Goal: Transaction & Acquisition: Obtain resource

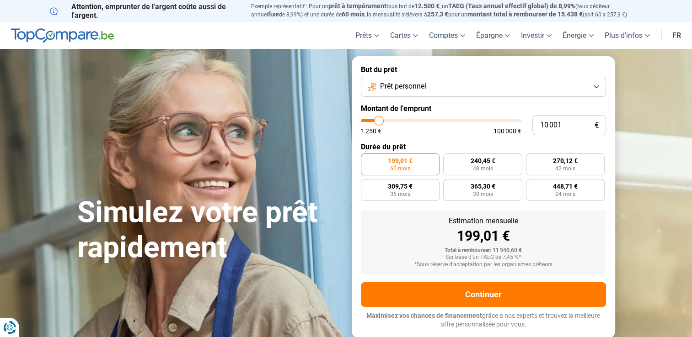
type input "10 750"
type input "10750"
type input "11 000"
type input "11000"
type input "11 250"
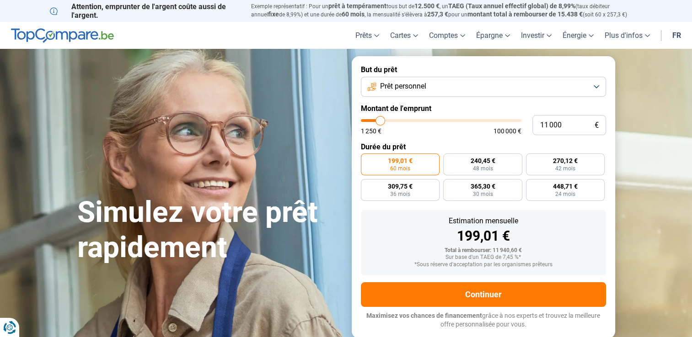
type input "11250"
type input "11 500"
type input "11500"
type input "11 750"
type input "11750"
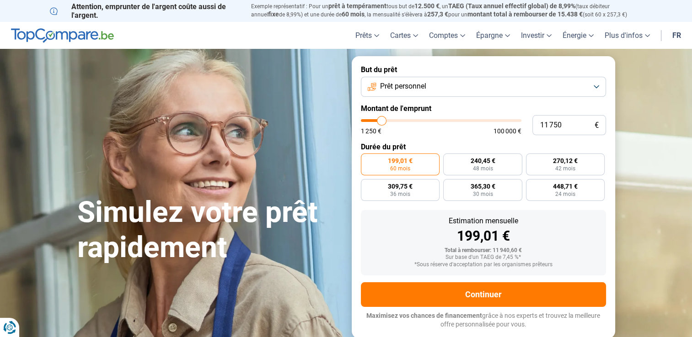
type input "12 000"
type input "12000"
type input "12 250"
type input "12250"
type input "12 500"
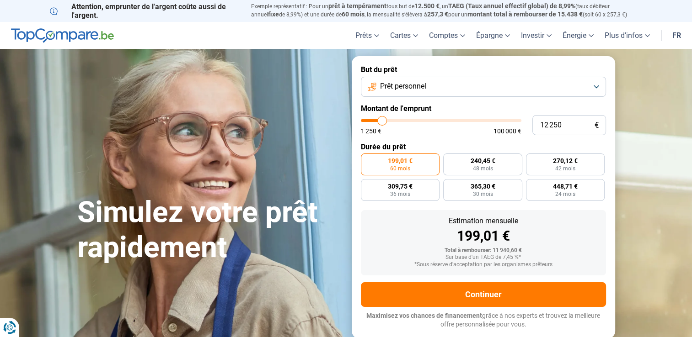
type input "12500"
type input "12 750"
type input "12750"
type input "13 000"
type input "13000"
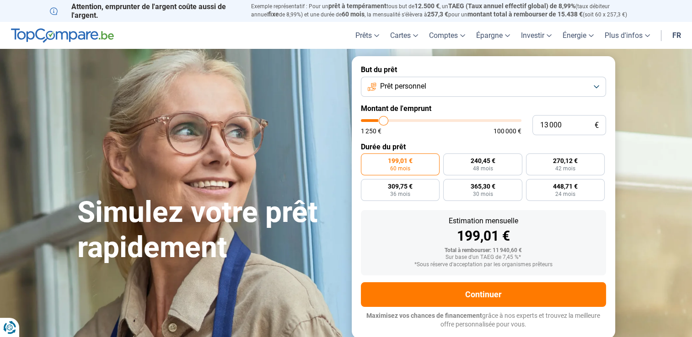
type input "13 500"
type input "13500"
type input "13 750"
type input "13750"
type input "14 000"
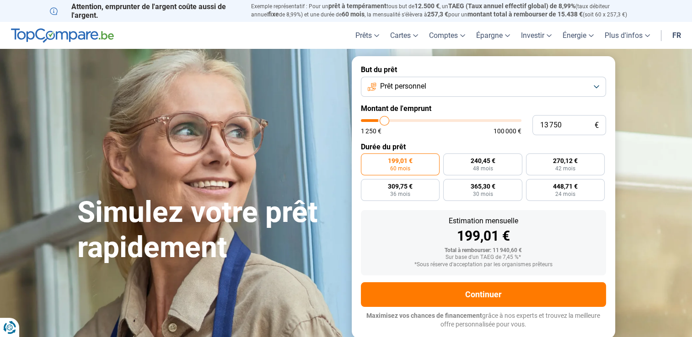
type input "14000"
type input "14 250"
type input "14250"
type input "14 500"
type input "14500"
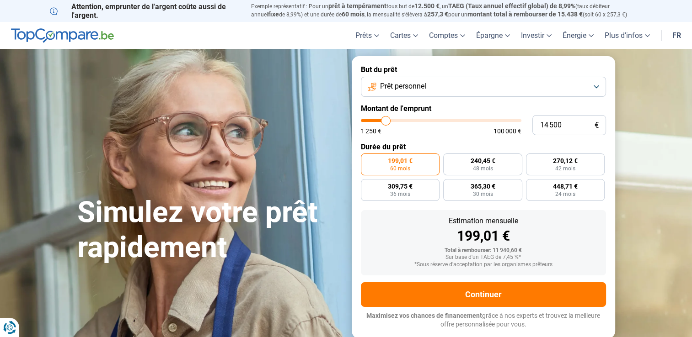
type input "14 750"
type input "14750"
type input "15 000"
type input "15000"
type input "15 250"
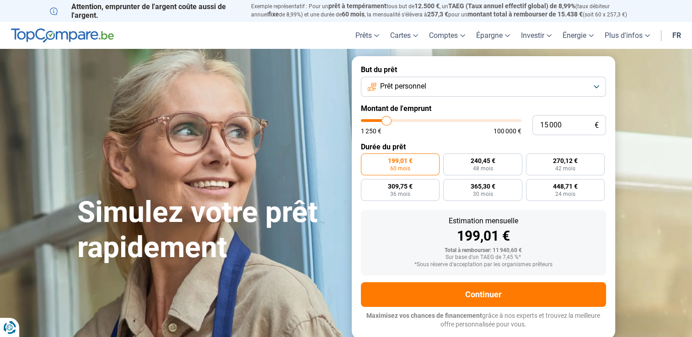
type input "15250"
type input "15 500"
type input "15500"
type input "15 750"
type input "15750"
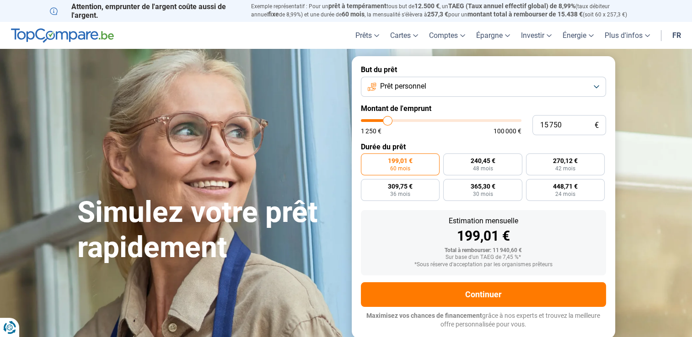
type input "16 000"
type input "16000"
type input "15 500"
type input "15500"
type input "15 000"
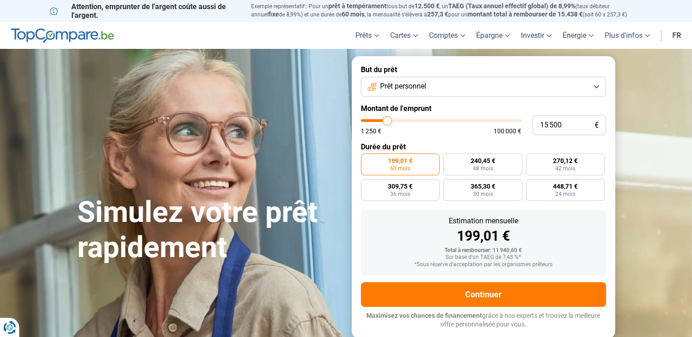
type input "15000"
type input "14 750"
type input "14750"
type input "14 250"
type input "14250"
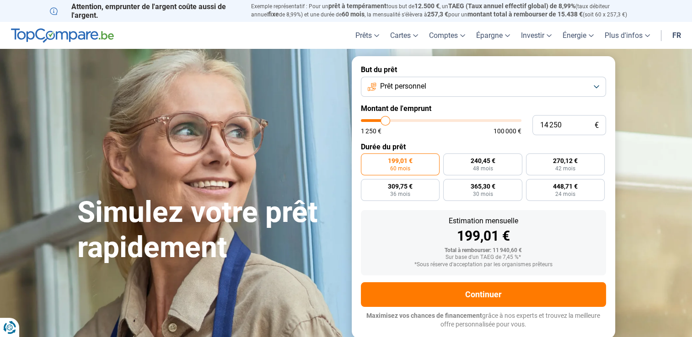
type input "14 000"
type input "14000"
type input "13 500"
type input "13500"
type input "12 750"
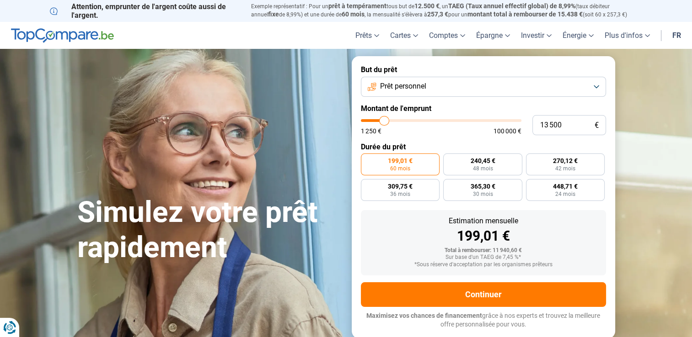
type input "12750"
type input "12 500"
type input "12500"
type input "12 250"
type input "12250"
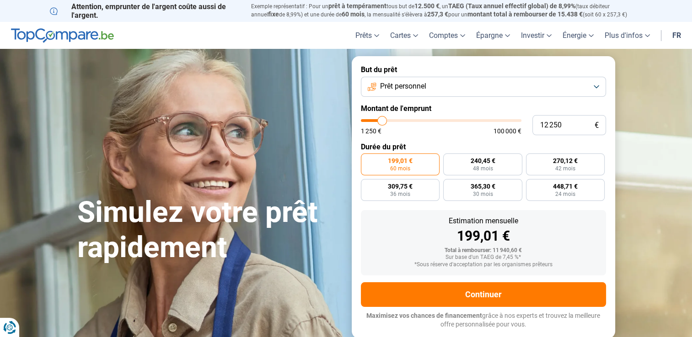
type input "12 000"
type input "12000"
type input "11 750"
type input "11750"
type input "11 500"
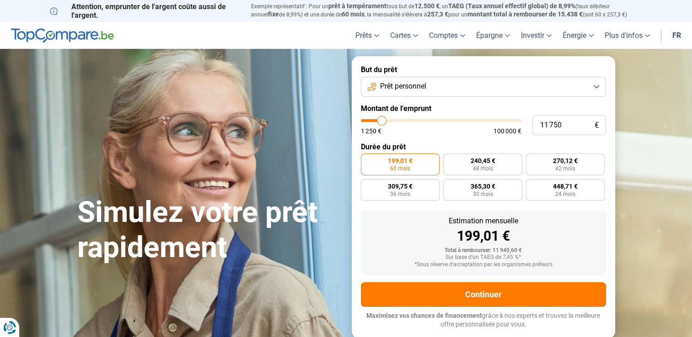
type input "11500"
type input "11 250"
type input "11250"
type input "10 750"
type input "10750"
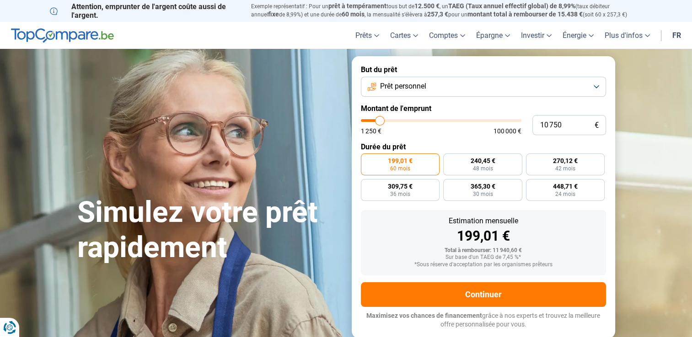
type input "10 500"
type input "10500"
type input "10 250"
type input "10250"
type input "10 000"
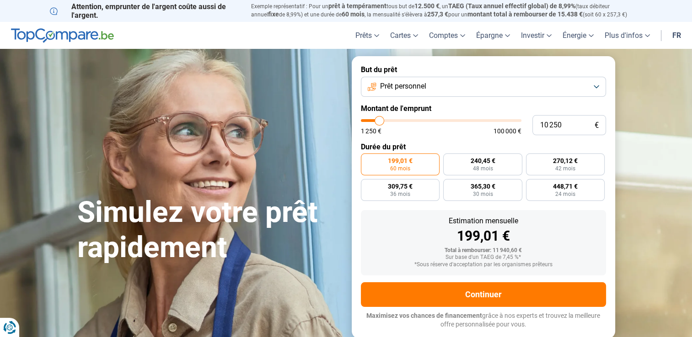
type input "10000"
type input "9 750"
type input "9750"
type input "9 500"
type input "9500"
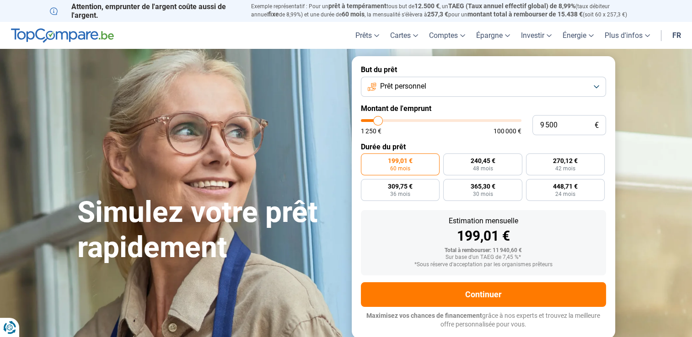
type input "9 250"
type input "9250"
type input "9 000"
type input "9000"
type input "8 750"
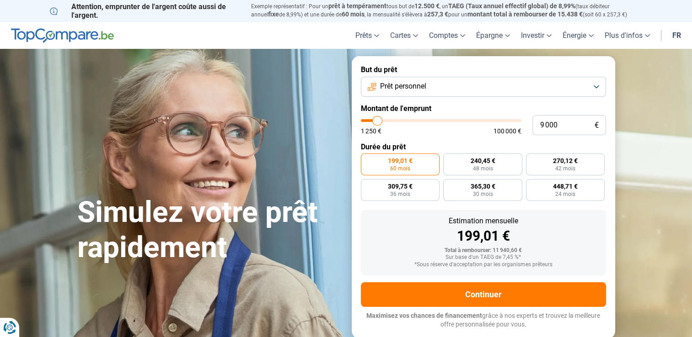
type input "8750"
type input "8 500"
type input "8500"
type input "8 250"
type input "8250"
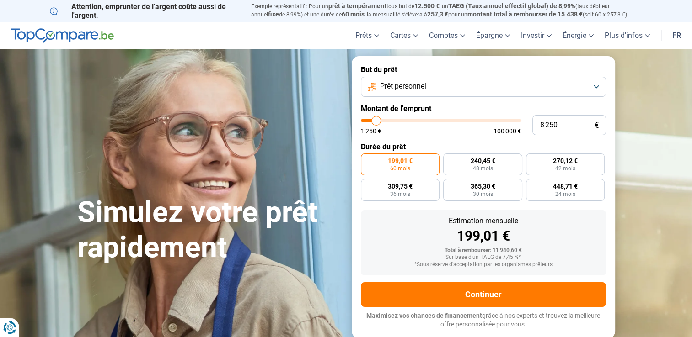
type input "7 750"
type input "7750"
type input "7 500"
type input "7500"
type input "7 250"
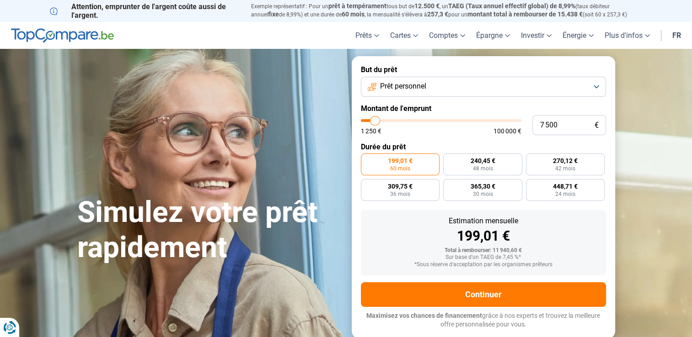
type input "7250"
type input "7 000"
type input "7000"
type input "6 750"
type input "6750"
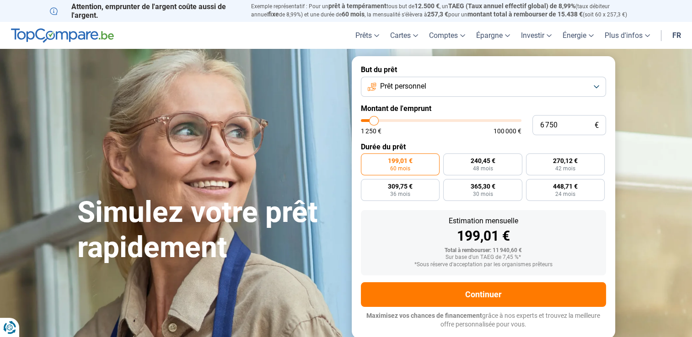
type input "6 250"
type input "6250"
type input "6 000"
type input "6000"
type input "5 750"
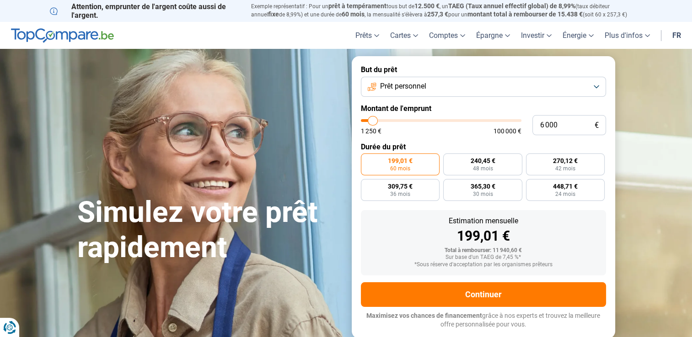
type input "5750"
type input "5 250"
type input "5250"
type input "5 000"
type input "5000"
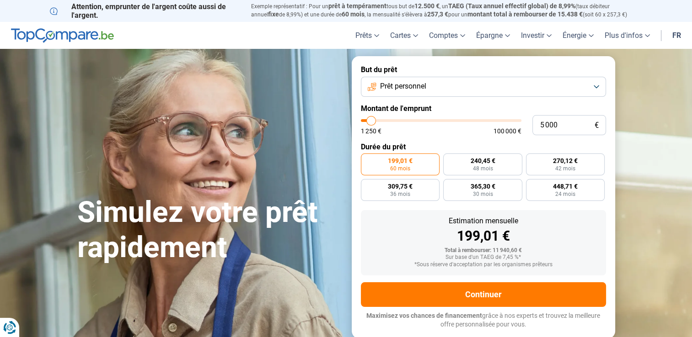
type input "4 750"
type input "4750"
type input "4 250"
type input "4250"
type input "4 000"
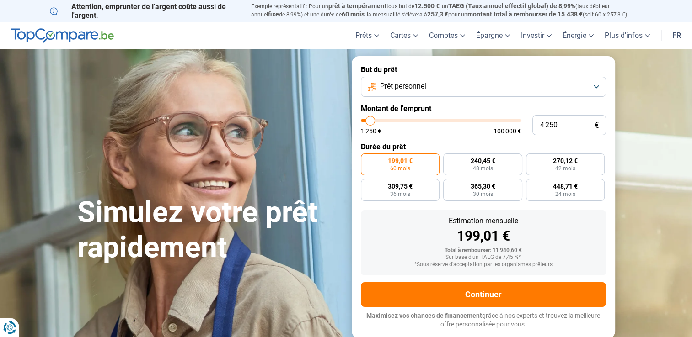
type input "4000"
type input "3 750"
type input "3750"
type input "3 500"
type input "3500"
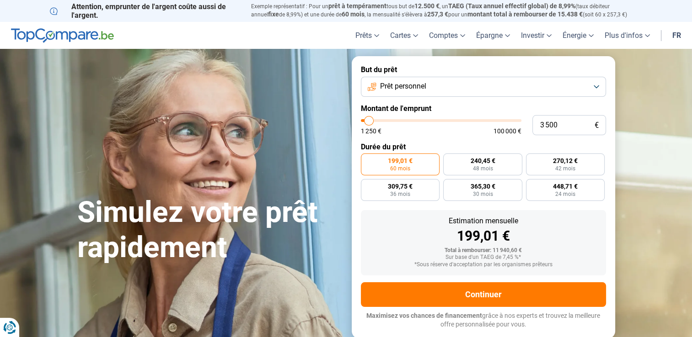
type input "3 250"
type input "3250"
type input "3 000"
drag, startPoint x: 379, startPoint y: 122, endPoint x: 368, endPoint y: 123, distance: 11.5
type input "3000"
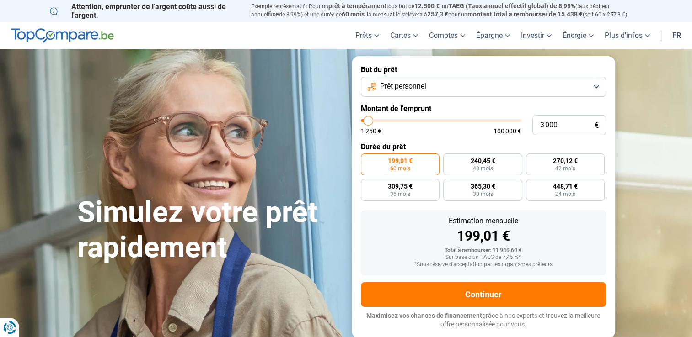
click at [368, 122] on input "range" at bounding box center [441, 120] width 160 height 3
radio input "true"
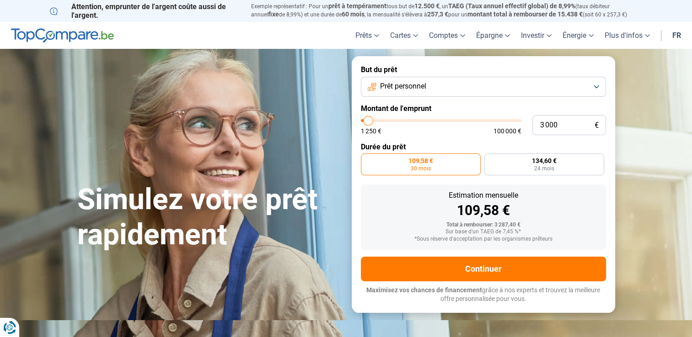
click at [434, 160] on label "109,58 € 30 mois" at bounding box center [421, 165] width 120 height 22
click at [367, 160] on input "109,58 € 30 mois" at bounding box center [364, 157] width 6 height 6
type input "4 000"
type input "4000"
type input "3 750"
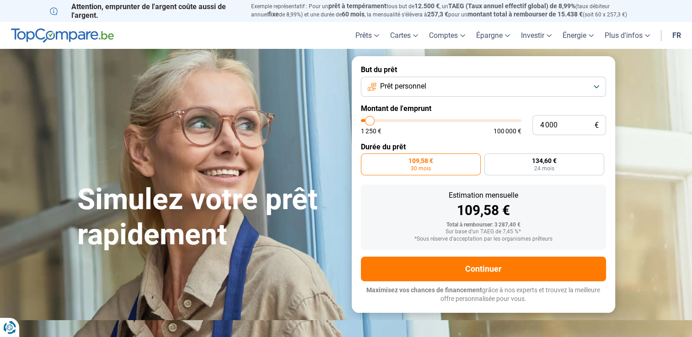
type input "3750"
type input "3 500"
type input "3500"
type input "3 250"
type input "3250"
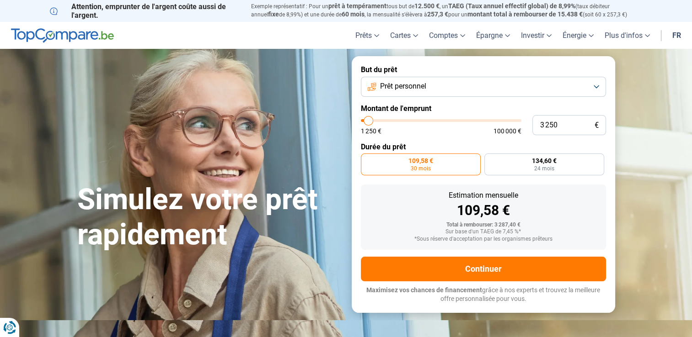
type input "2 750"
type input "2750"
type input "2 500"
type input "2500"
type input "2 000"
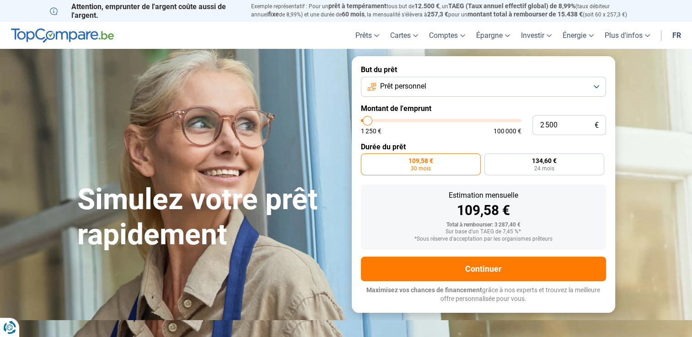
type input "2000"
type input "1 750"
type input "1750"
type input "1 500"
type input "1500"
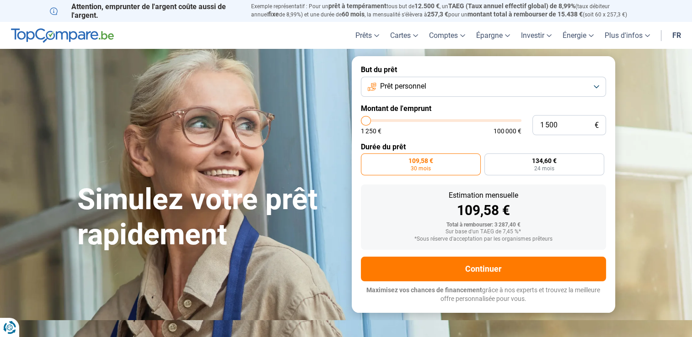
type input "1 250"
type input "1250"
type input "1 500"
type input "1500"
type input "1 750"
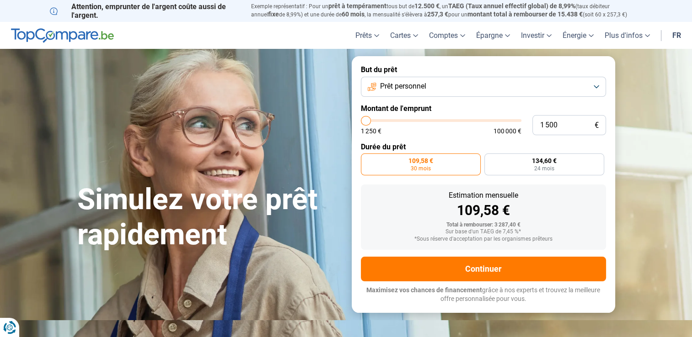
type input "1750"
type input "2 000"
type input "2000"
type input "2 250"
type input "2250"
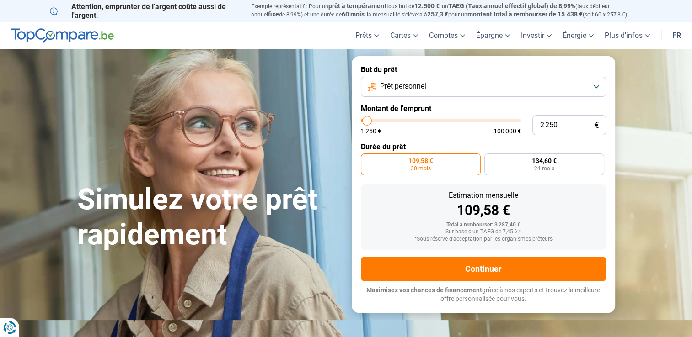
type input "2 500"
type input "2500"
type input "2 750"
type input "2750"
type input "2 500"
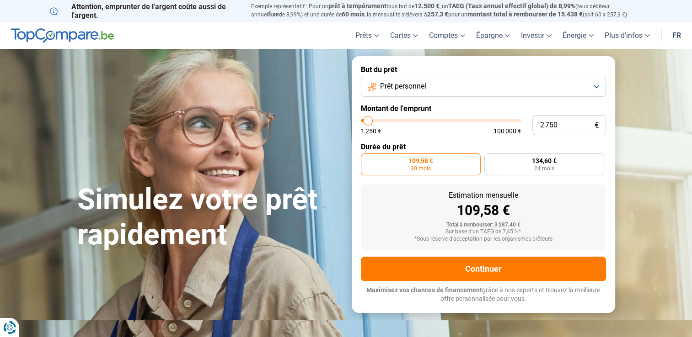
type input "2500"
type input "2 250"
type input "2250"
type input "2 000"
type input "2000"
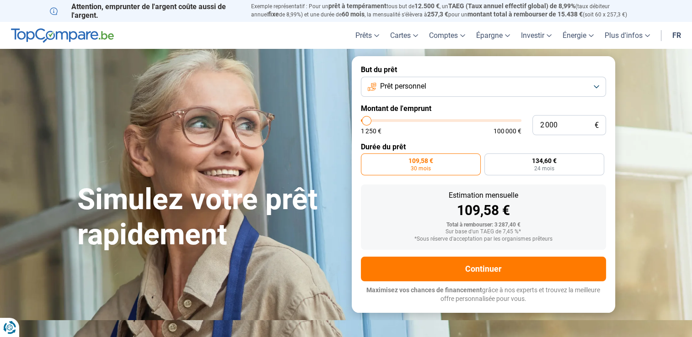
type input "2 250"
type input "2250"
type input "2 500"
type input "2500"
click at [368, 122] on input "range" at bounding box center [441, 120] width 160 height 3
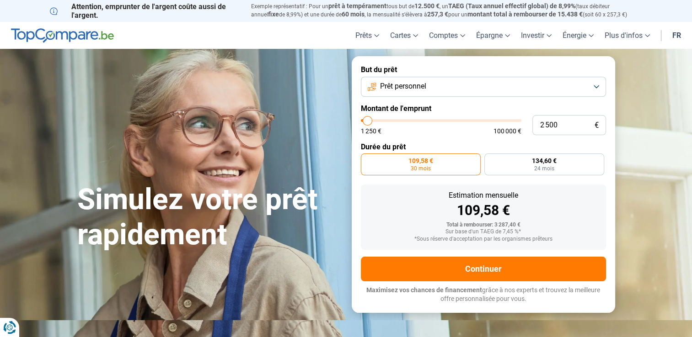
radio input "true"
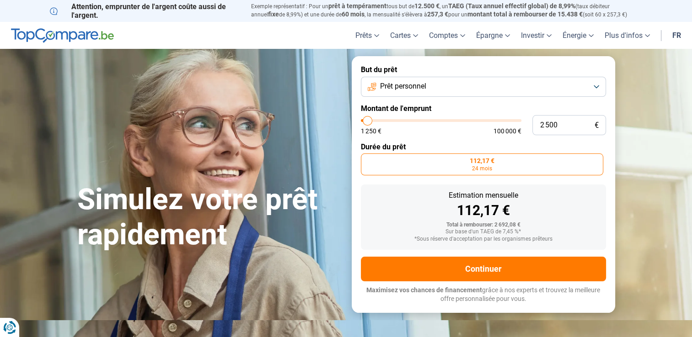
type input "3 000"
type input "3000"
type input "3 250"
type input "3250"
type input "3 500"
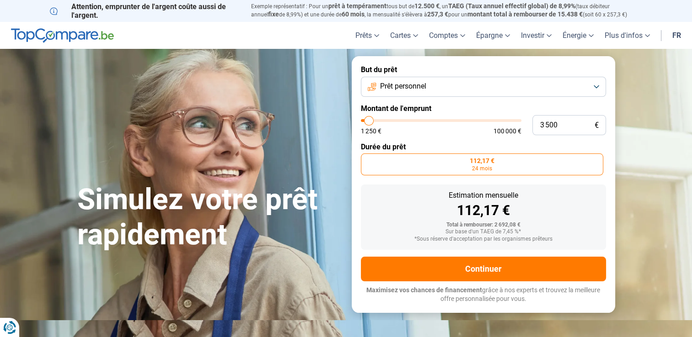
type input "3500"
click at [369, 122] on input "range" at bounding box center [441, 120] width 160 height 3
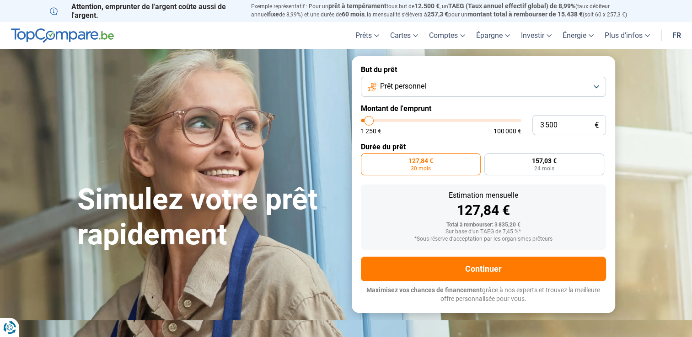
type input "3 250"
type input "3250"
type input "3 000"
type input "3000"
click at [368, 122] on input "range" at bounding box center [441, 120] width 160 height 3
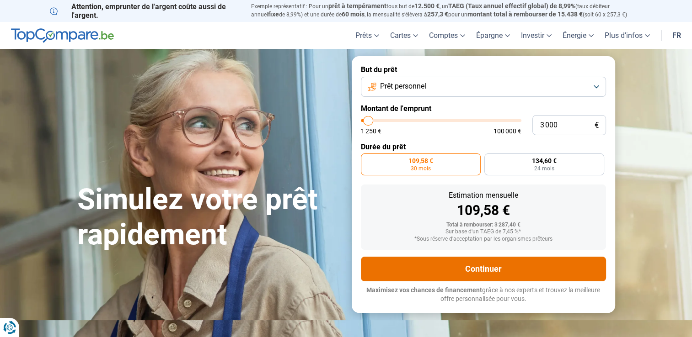
click at [482, 274] on button "Continuer" at bounding box center [483, 269] width 245 height 25
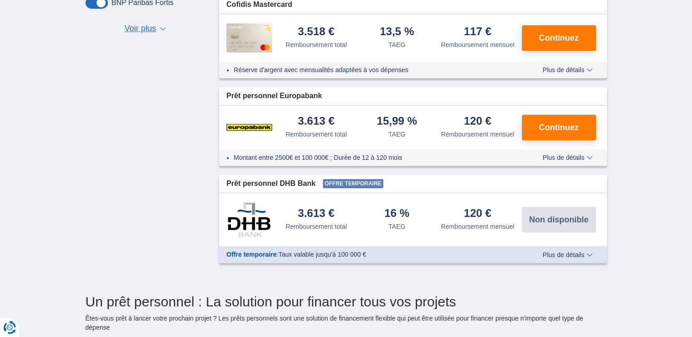
scroll to position [594, 0]
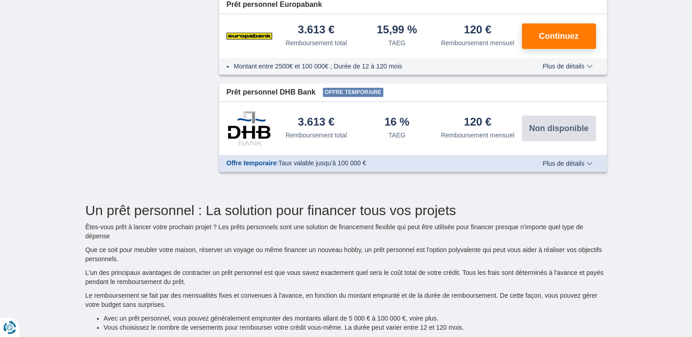
click at [587, 162] on span "Plus de détails" at bounding box center [567, 163] width 50 height 6
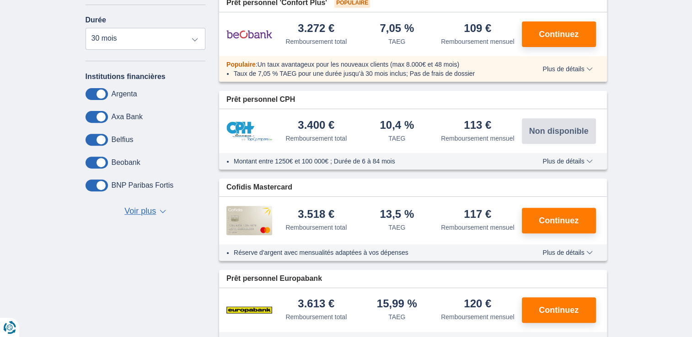
scroll to position [274, 0]
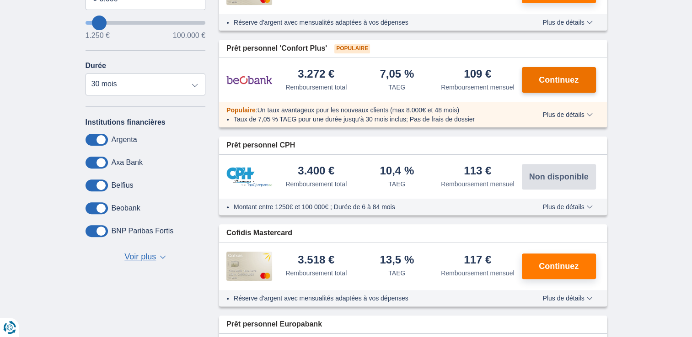
click at [556, 80] on span "Continuez" at bounding box center [558, 80] width 40 height 8
